Goal: Navigation & Orientation: Go to known website

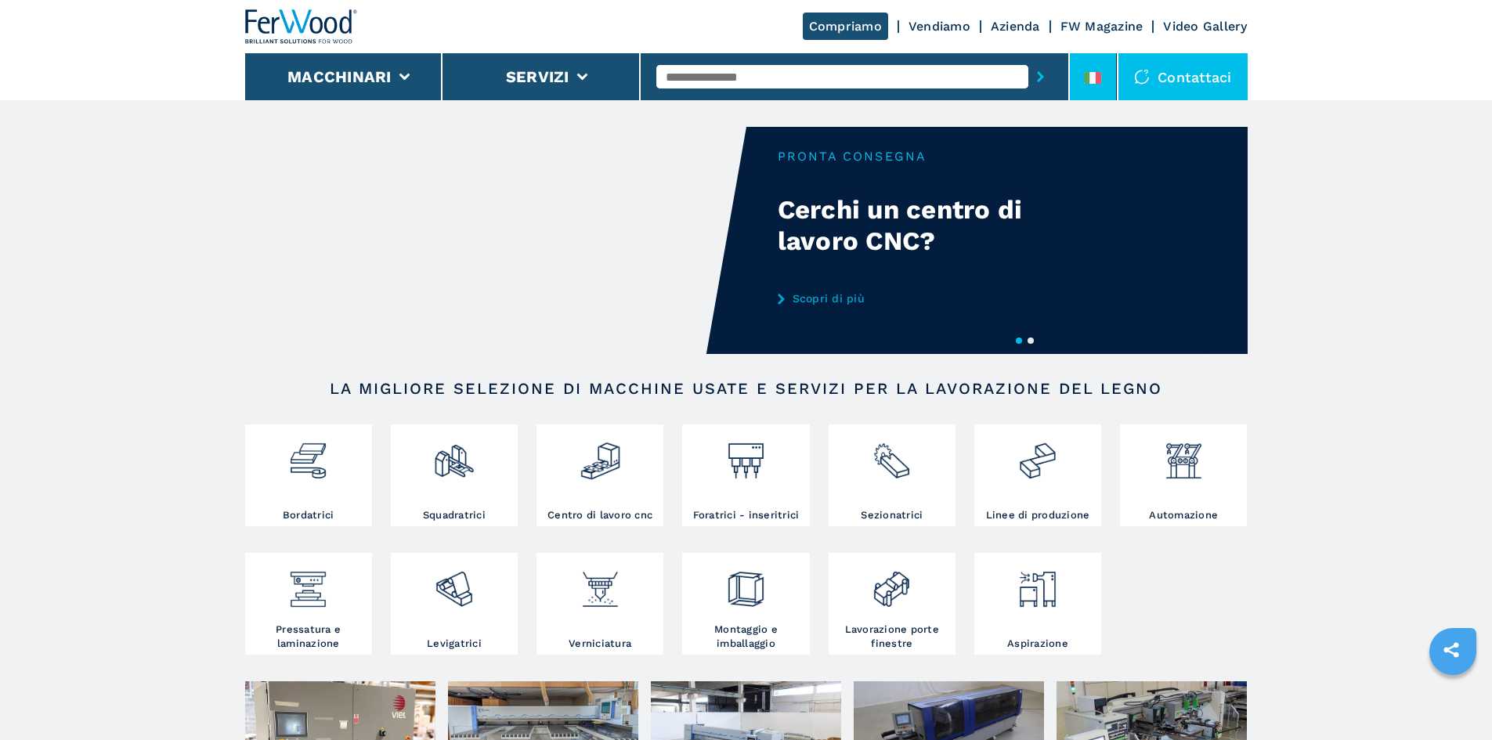
click at [1095, 78] on icon at bounding box center [1092, 78] width 17 height 12
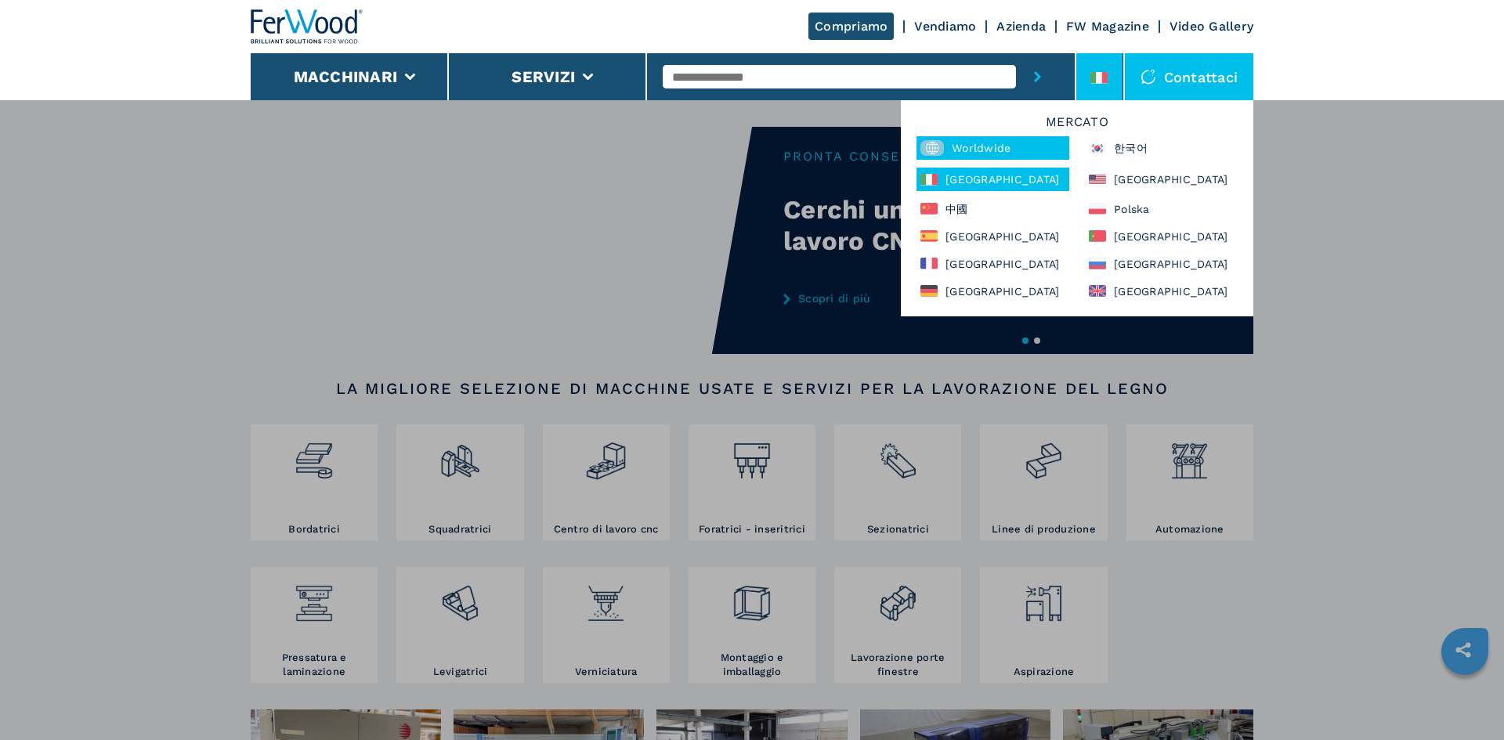
click at [929, 142] on rect at bounding box center [932, 148] width 24 height 16
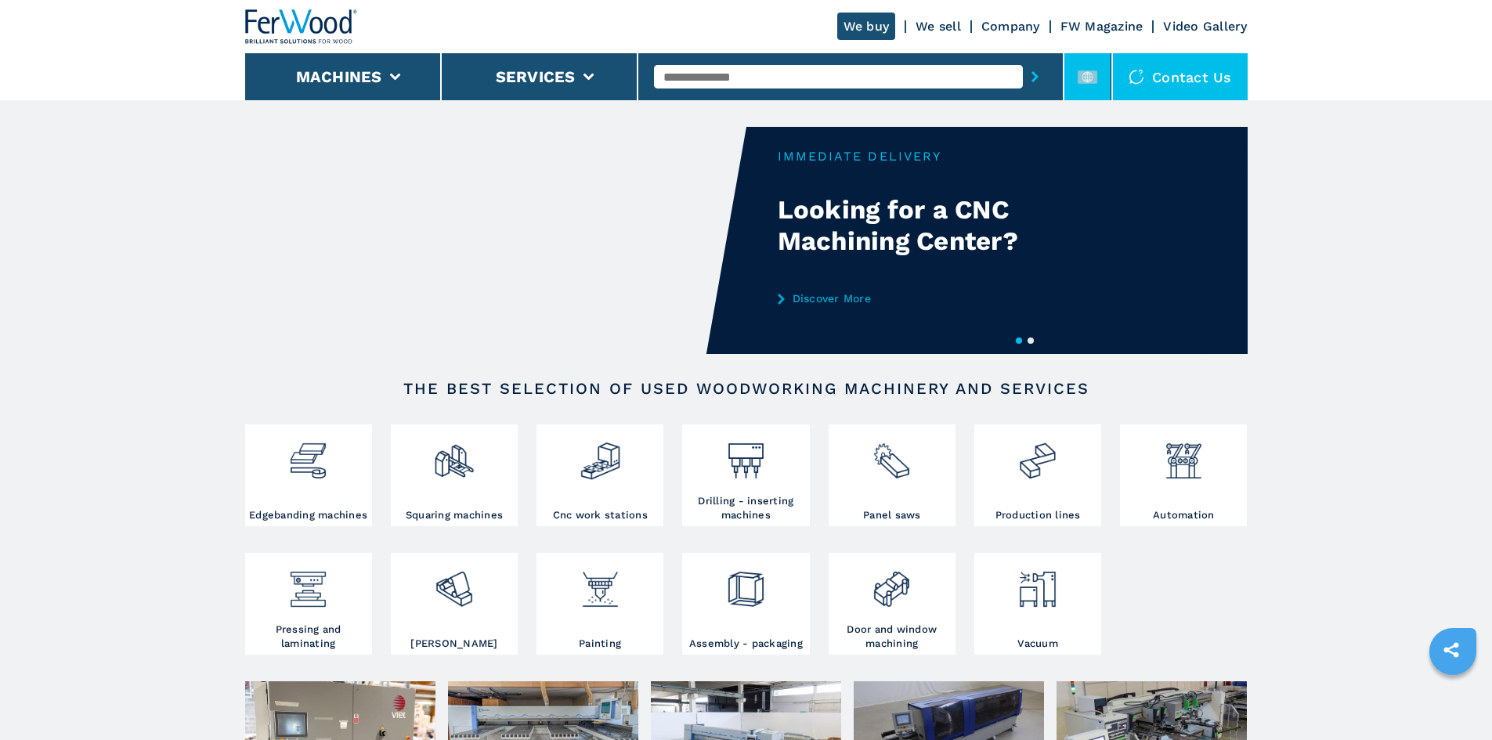
click at [1105, 90] on li at bounding box center [1088, 76] width 47 height 47
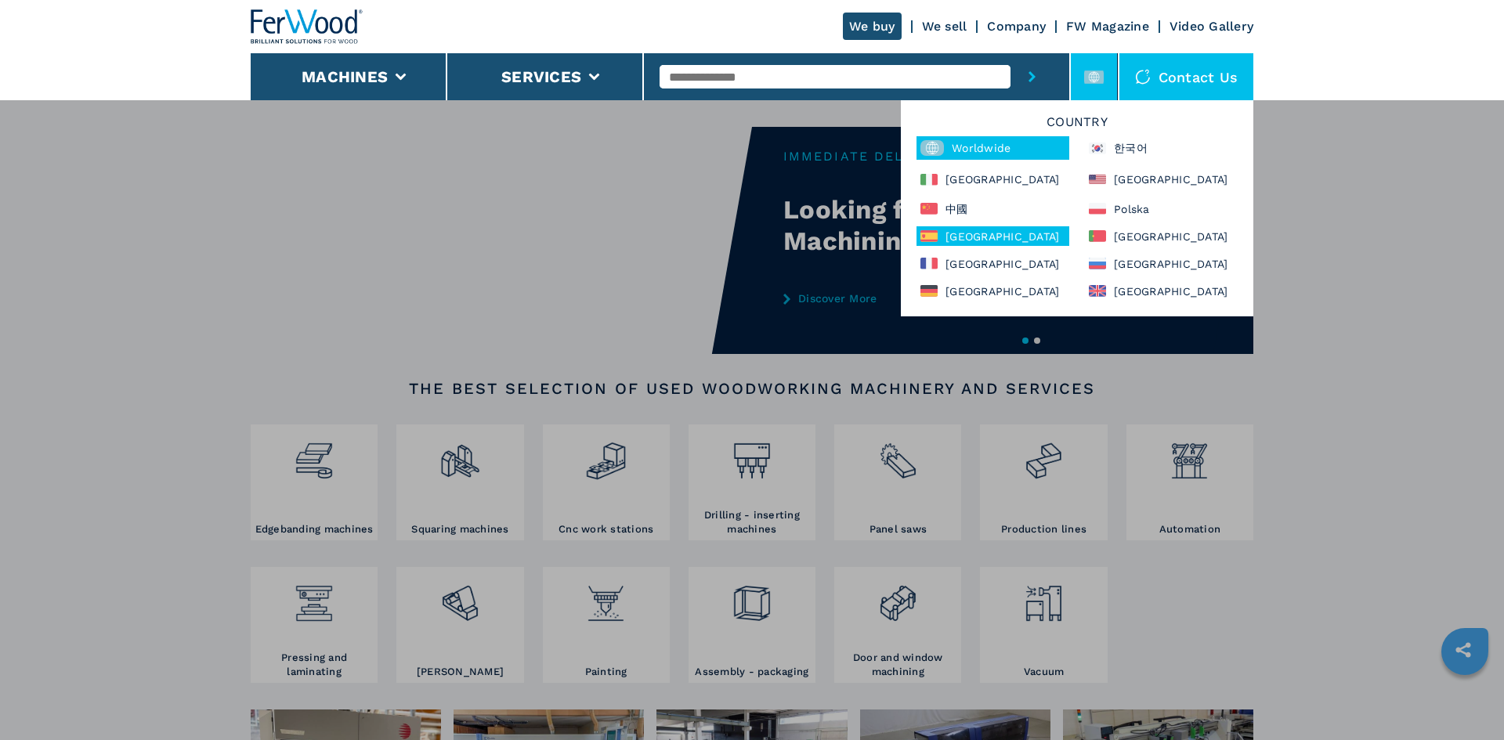
click at [988, 241] on div "España" at bounding box center [993, 236] width 153 height 20
